Goal: Task Accomplishment & Management: Use online tool/utility

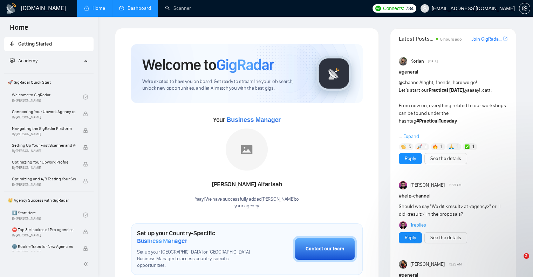
click at [133, 6] on link "Dashboard" at bounding box center [135, 8] width 32 height 6
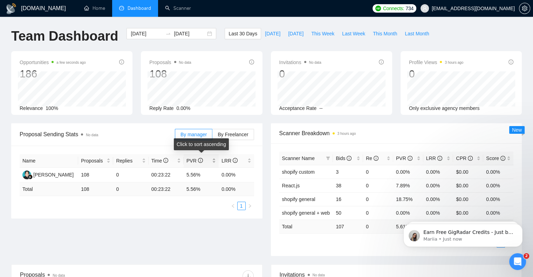
click at [212, 164] on div "PVR" at bounding box center [201, 161] width 29 height 8
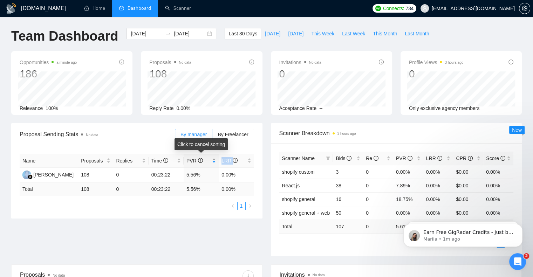
click at [212, 164] on div "PVR" at bounding box center [201, 161] width 29 height 8
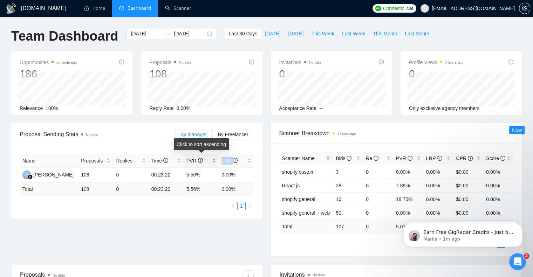
click at [212, 164] on div "PVR" at bounding box center [201, 161] width 29 height 8
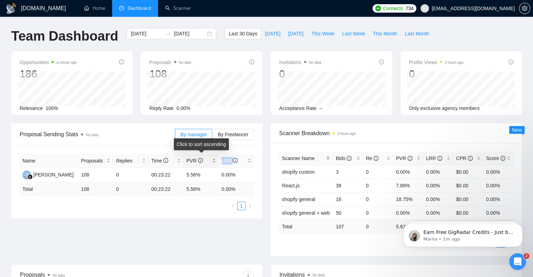
click at [212, 164] on div "PVR" at bounding box center [201, 161] width 29 height 8
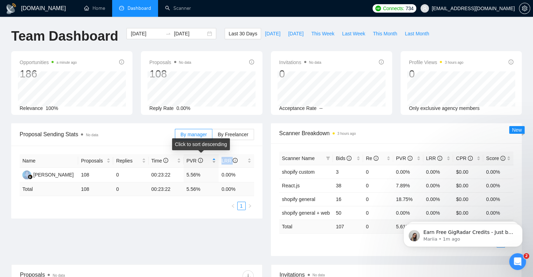
click at [212, 164] on div "PVR" at bounding box center [201, 161] width 29 height 8
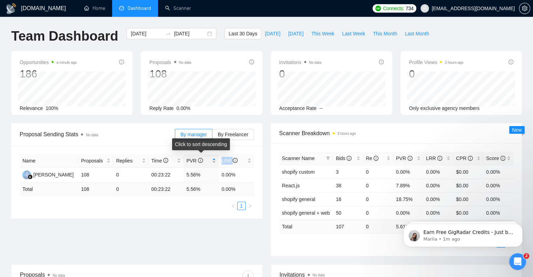
click at [212, 164] on div "PVR" at bounding box center [201, 161] width 29 height 8
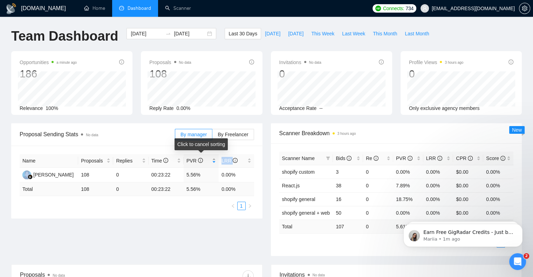
click at [212, 164] on div "PVR" at bounding box center [201, 161] width 29 height 8
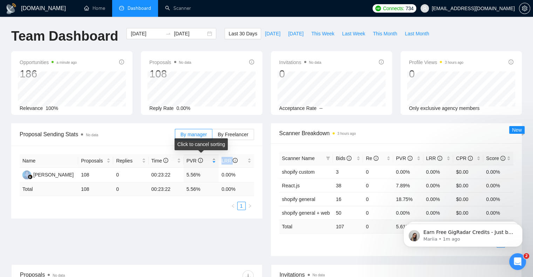
click at [212, 164] on div "PVR" at bounding box center [201, 161] width 29 height 8
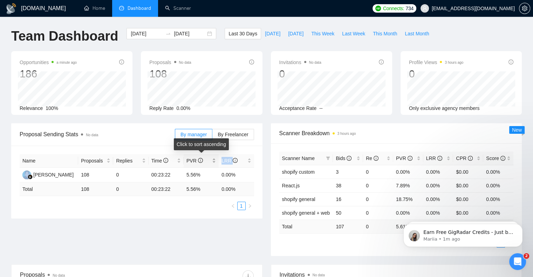
click at [212, 164] on div "PVR" at bounding box center [201, 161] width 29 height 8
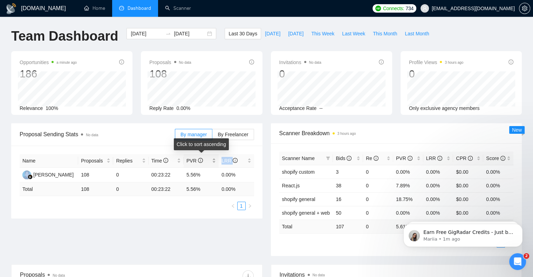
click at [212, 164] on div "PVR" at bounding box center [201, 161] width 29 height 8
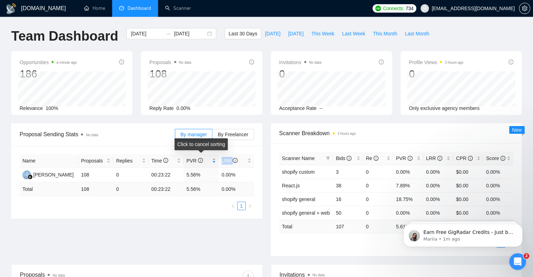
click at [212, 164] on div "PVR" at bounding box center [201, 161] width 29 height 8
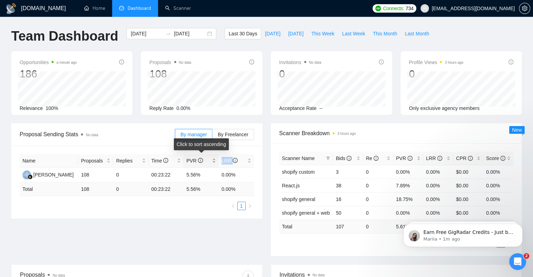
click at [212, 164] on div "PVR" at bounding box center [201, 161] width 29 height 8
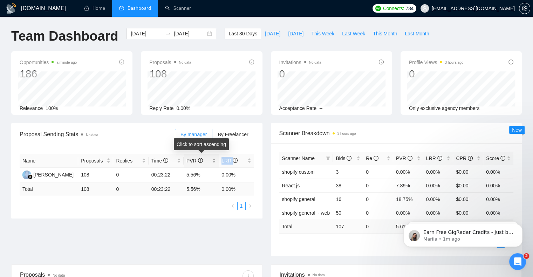
click at [212, 164] on div "PVR" at bounding box center [201, 161] width 29 height 8
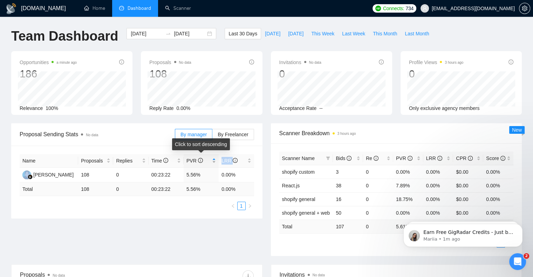
click at [212, 164] on div "PVR" at bounding box center [201, 161] width 29 height 8
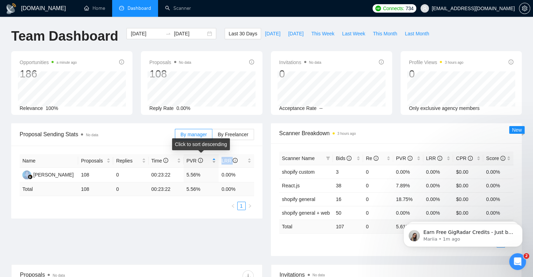
click at [212, 164] on div "PVR" at bounding box center [201, 161] width 29 height 8
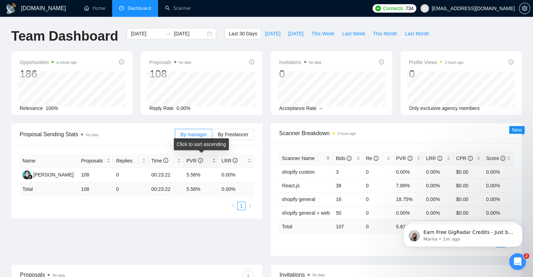
click at [212, 164] on div "PVR" at bounding box center [201, 161] width 29 height 8
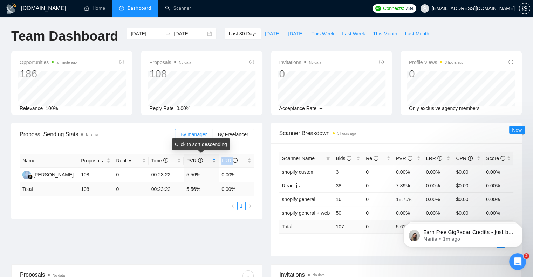
click at [212, 164] on div "PVR" at bounding box center [201, 161] width 29 height 8
